Goal: Task Accomplishment & Management: Use online tool/utility

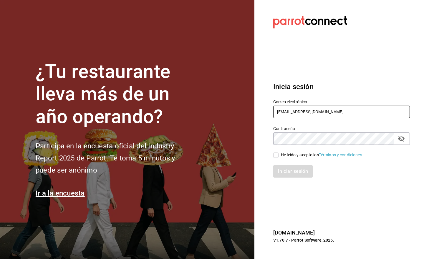
click at [327, 112] on input "[EMAIL_ADDRESS][DOMAIN_NAME]" at bounding box center [342, 112] width 137 height 12
type input "[EMAIL_ADDRESS][DOMAIN_NAME]"
click at [288, 153] on div "He leído y acepto los Términos y condiciones." at bounding box center [322, 155] width 83 height 6
click at [279, 153] on input "He leído y acepto los Términos y condiciones." at bounding box center [276, 154] width 5 height 5
checkbox input "true"
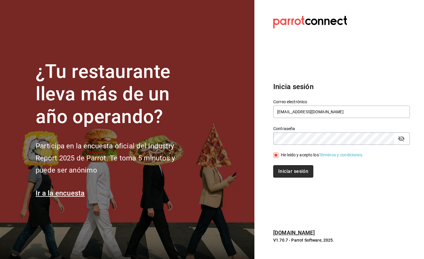
click at [282, 176] on button "Iniciar sesión" at bounding box center [294, 171] width 40 height 12
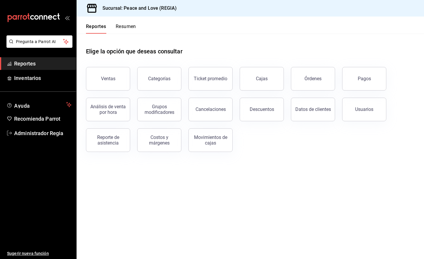
click at [314, 73] on button "Órdenes" at bounding box center [313, 79] width 44 height 24
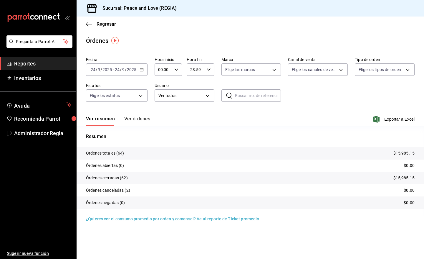
click at [388, 120] on span "Exportar a Excel" at bounding box center [395, 119] width 40 height 7
click at [337, 113] on div "Ver resumen Ver órdenes Exportar a Excel" at bounding box center [250, 117] width 329 height 17
click at [98, 25] on span "Regresar" at bounding box center [106, 24] width 19 height 6
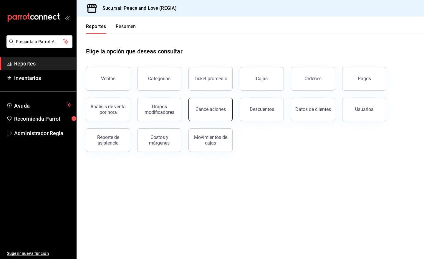
click at [213, 105] on button "Cancelaciones" at bounding box center [211, 110] width 44 height 24
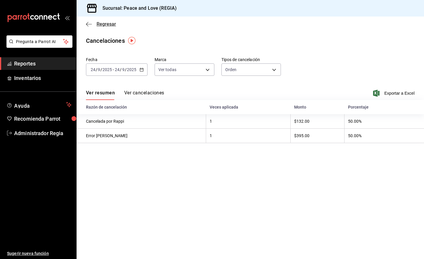
click at [102, 23] on span "Regresar" at bounding box center [106, 24] width 19 height 6
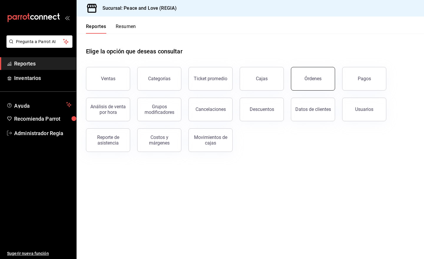
click at [300, 81] on button "Órdenes" at bounding box center [313, 79] width 44 height 24
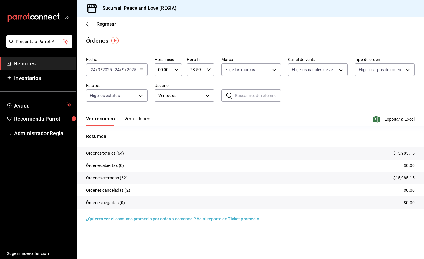
click at [338, 60] on label "Canal de venta" at bounding box center [318, 59] width 60 height 4
click at [340, 70] on body "Pregunta a Parrot AI Reportes Inventarios Ayuda Recomienda Parrot Administrador…" at bounding box center [212, 129] width 424 height 259
click at [306, 124] on span "Uber Eats" at bounding box center [324, 125] width 41 height 6
type input "UBER_EATS"
checkbox input "true"
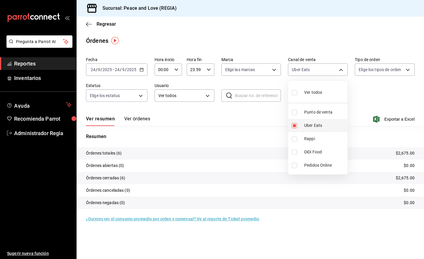
click at [302, 124] on li "Uber Eats" at bounding box center [318, 125] width 59 height 13
checkbox input "false"
click at [295, 141] on li "Rappi" at bounding box center [318, 138] width 59 height 13
type input "RAPPI"
checkbox input "true"
